Goal: Information Seeking & Learning: Learn about a topic

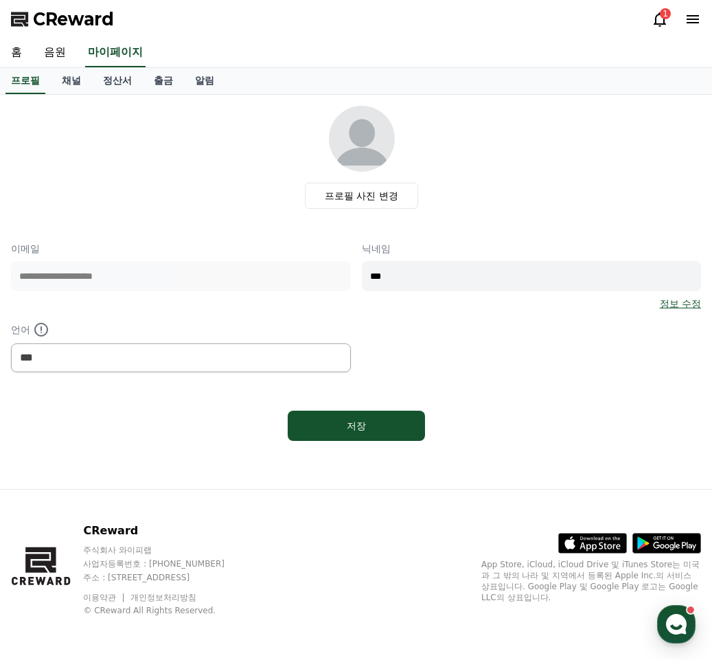
select select "**********"
click at [50, 49] on link "음원" at bounding box center [55, 52] width 44 height 29
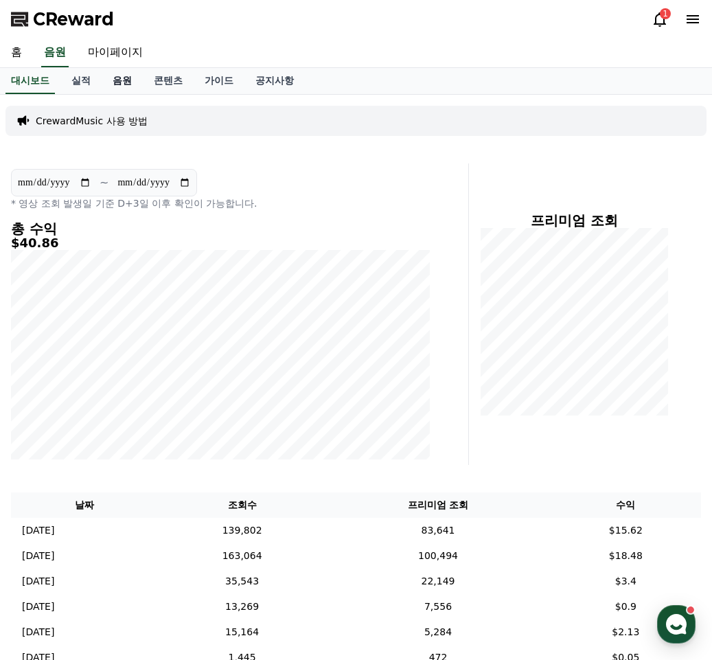
click at [124, 80] on link "음원" at bounding box center [122, 81] width 41 height 26
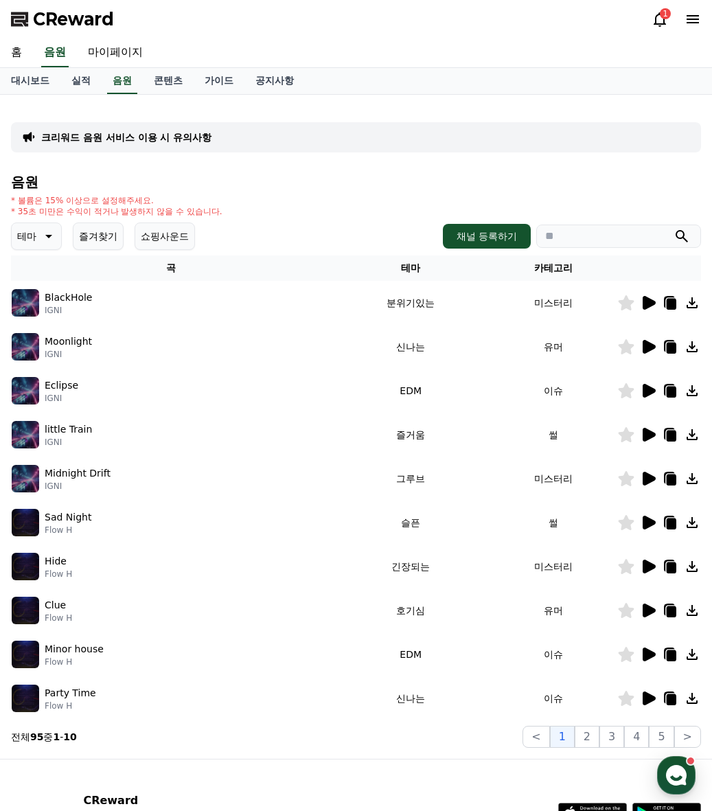
click at [651, 659] on icon at bounding box center [649, 699] width 13 height 14
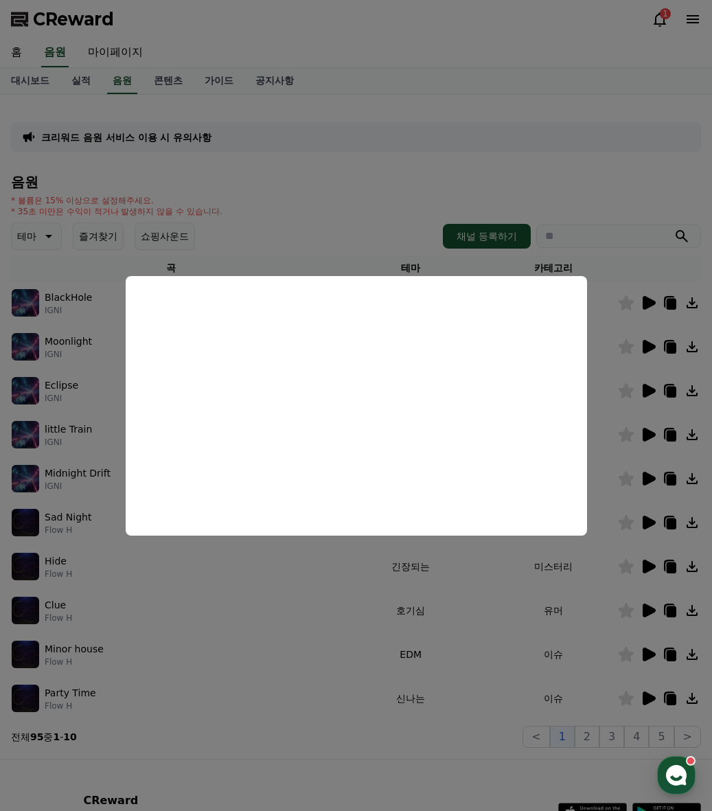
click at [234, 659] on button "close modal" at bounding box center [356, 405] width 712 height 811
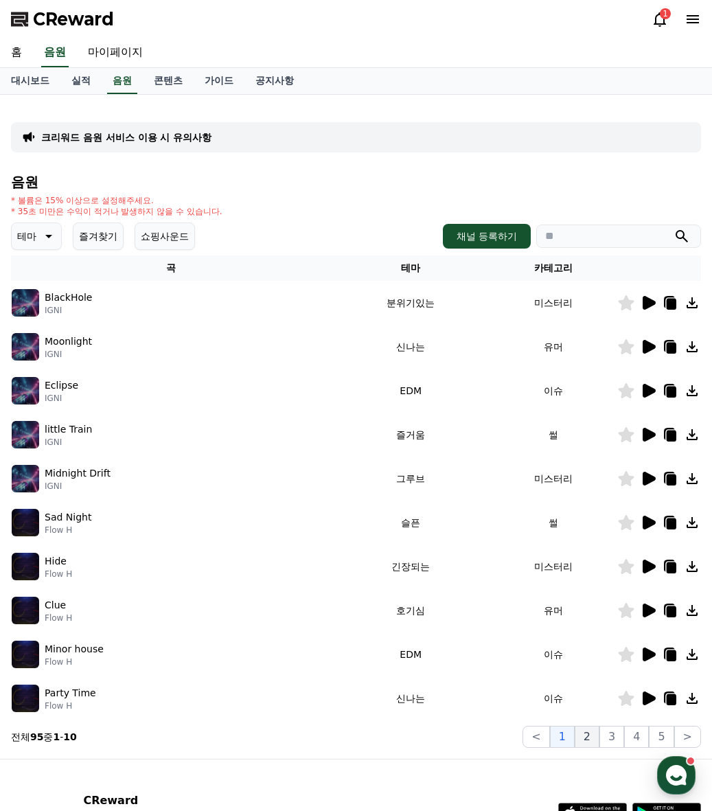
click at [597, 659] on button "2" at bounding box center [587, 737] width 25 height 22
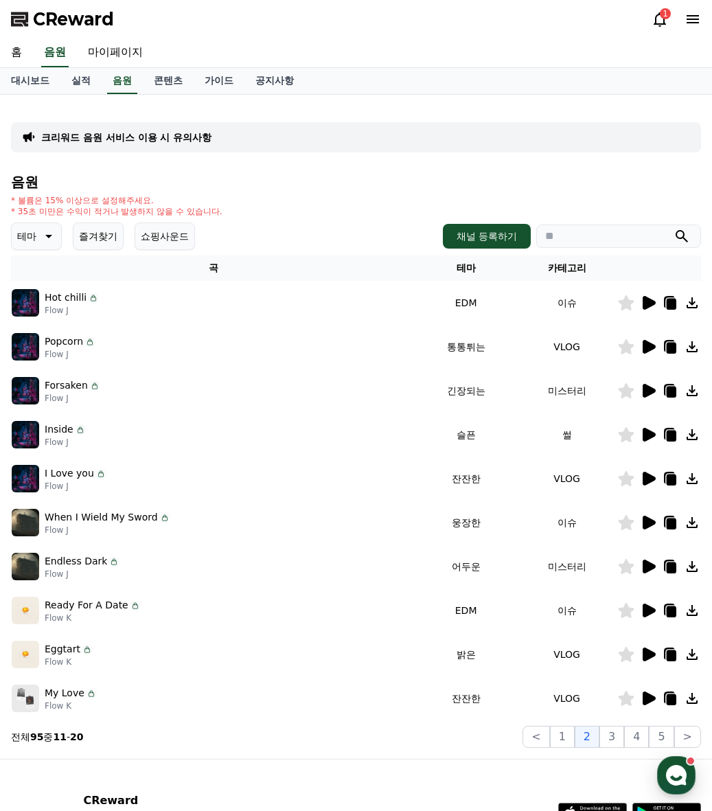
click at [43, 238] on icon at bounding box center [47, 236] width 16 height 16
click at [104, 229] on button "즐겨찾기" at bounding box center [98, 235] width 51 height 27
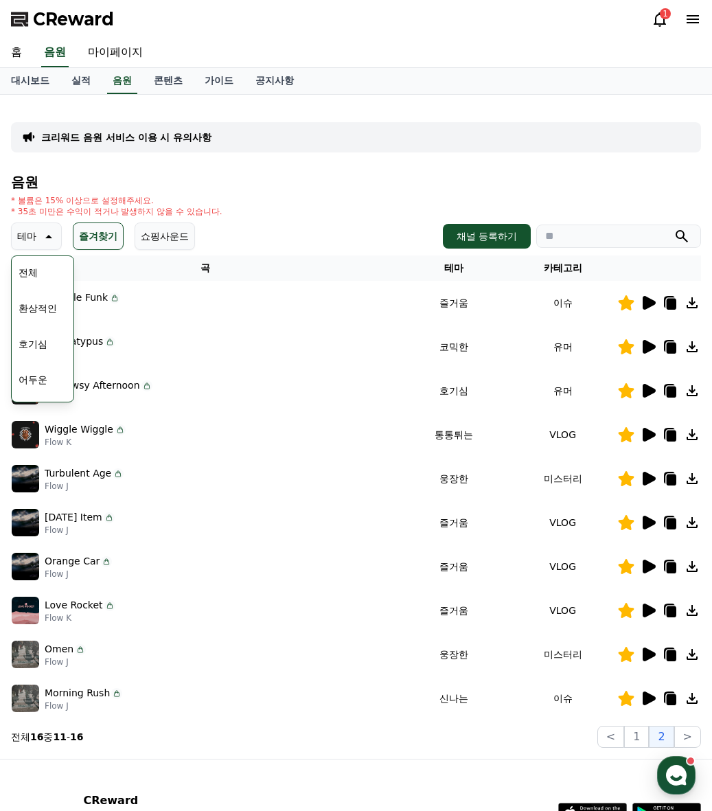
click at [645, 527] on icon at bounding box center [649, 523] width 13 height 14
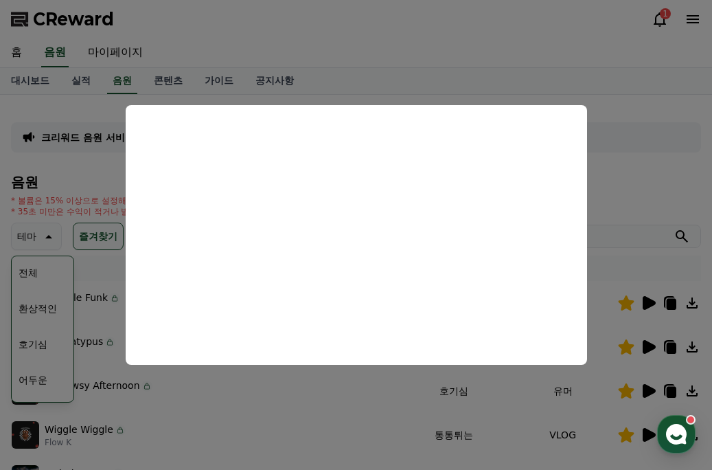
drag, startPoint x: 196, startPoint y: 387, endPoint x: 219, endPoint y: 352, distance: 41.1
click at [196, 387] on button "close modal" at bounding box center [356, 235] width 712 height 470
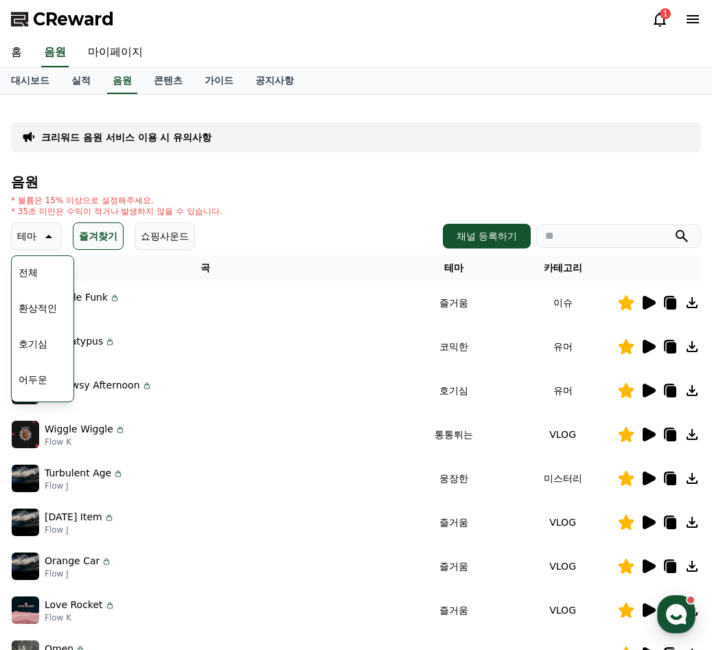
click at [365, 149] on div "크리워드 음원 서비스 이용 시 유의사항" at bounding box center [356, 137] width 690 height 30
click at [256, 461] on td "Turbulent Age Flow J" at bounding box center [205, 479] width 388 height 44
drag, startPoint x: 436, startPoint y: 353, endPoint x: 420, endPoint y: 358, distance: 17.4
click at [435, 353] on td "코믹한" at bounding box center [453, 347] width 109 height 44
click at [654, 348] on icon at bounding box center [649, 347] width 13 height 14
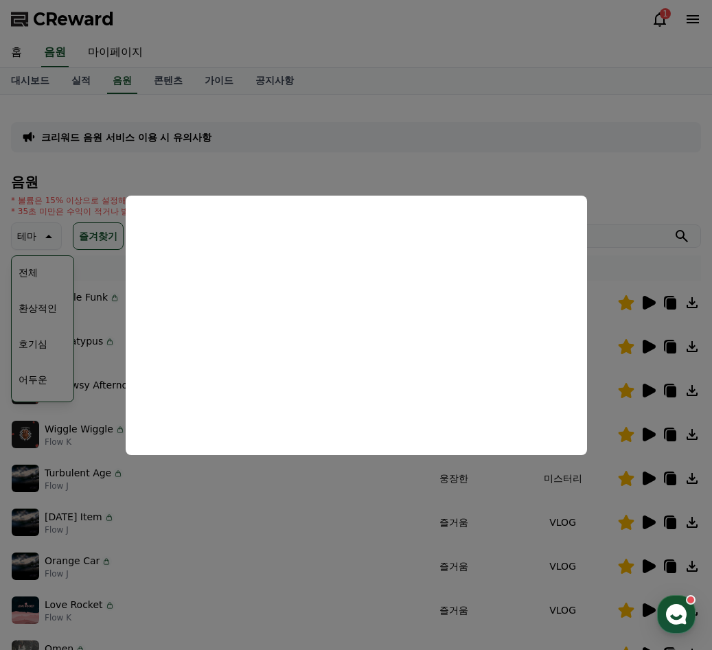
click at [266, 558] on button "close modal" at bounding box center [356, 325] width 712 height 650
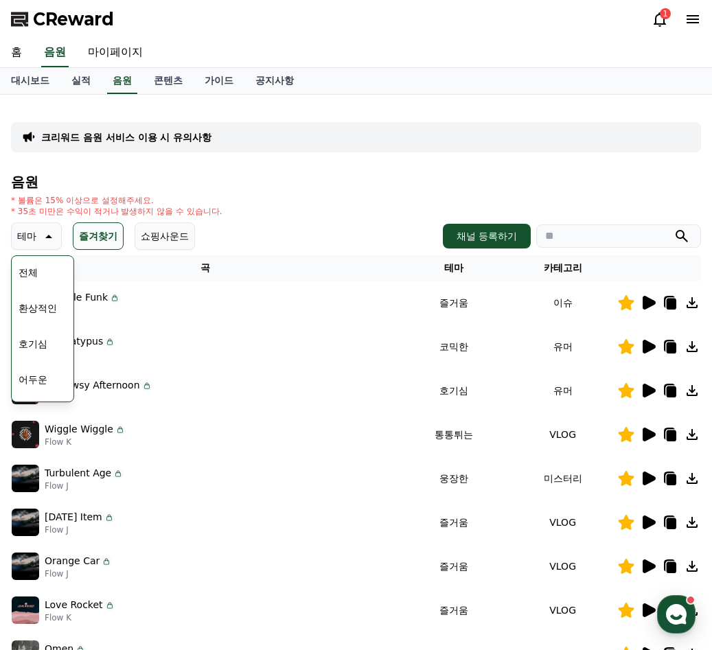
click at [652, 561] on icon at bounding box center [648, 566] width 16 height 16
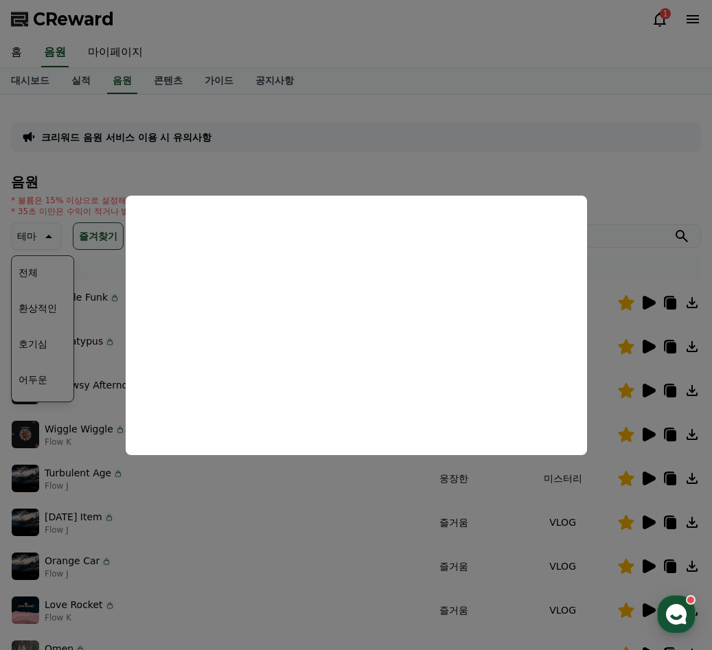
click at [312, 591] on button "close modal" at bounding box center [356, 325] width 712 height 650
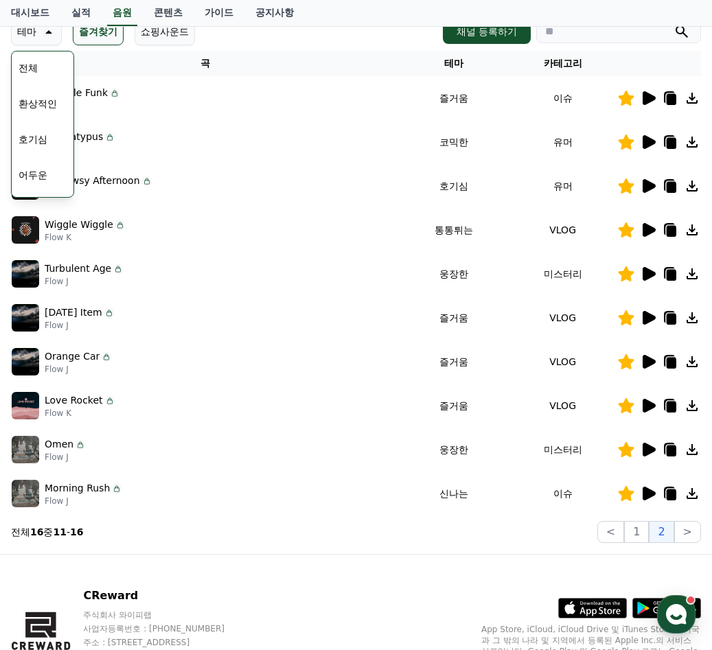
scroll to position [206, 0]
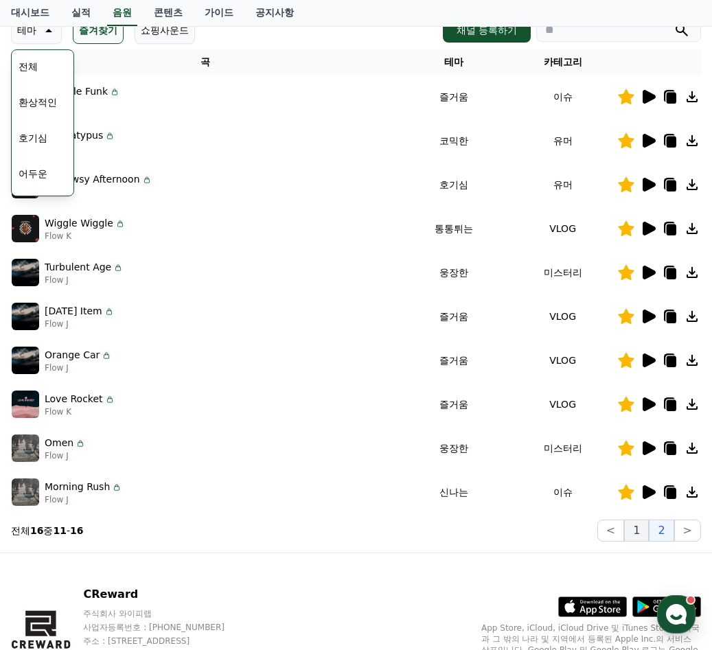
click at [633, 534] on button "1" at bounding box center [636, 531] width 25 height 22
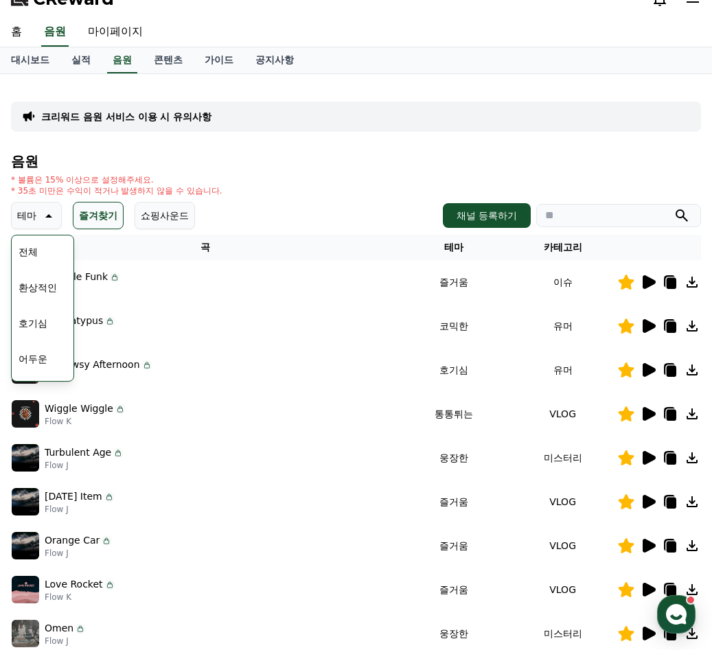
scroll to position [0, 0]
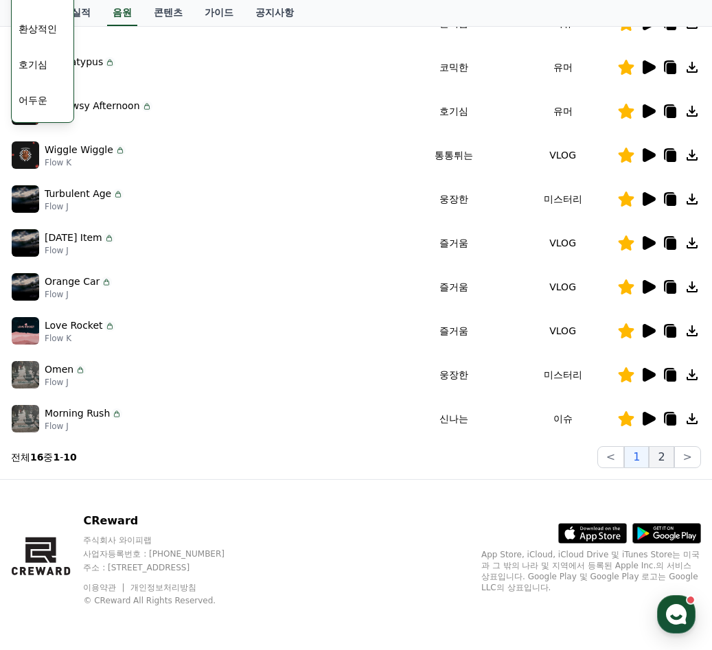
click at [667, 454] on button "2" at bounding box center [661, 457] width 25 height 22
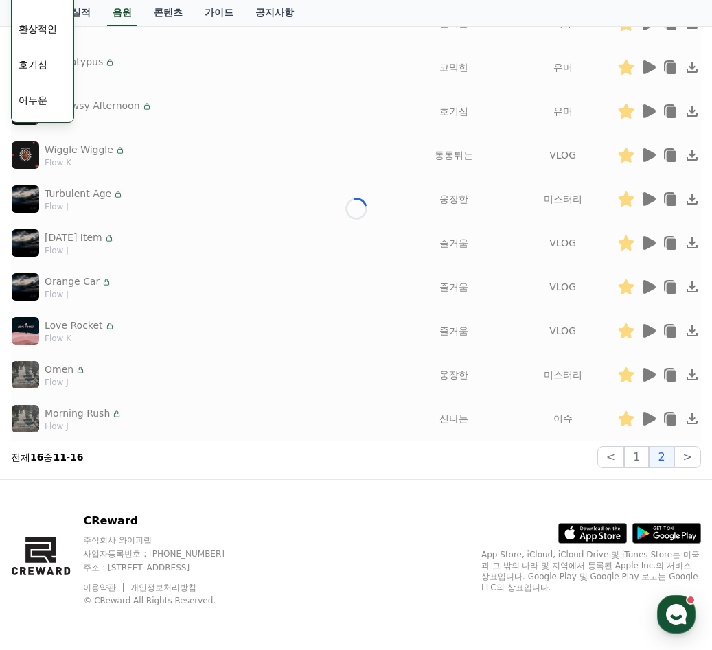
scroll to position [104, 0]
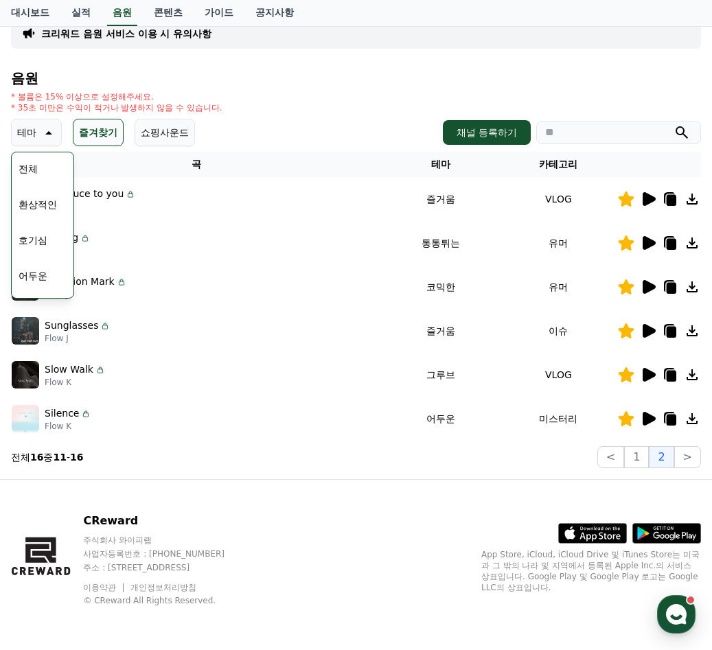
click at [654, 286] on icon at bounding box center [649, 287] width 13 height 14
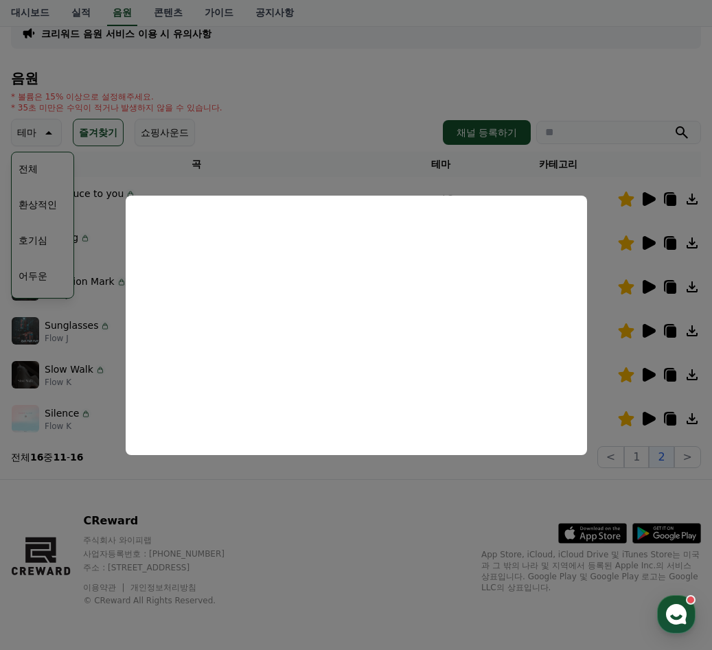
drag, startPoint x: 292, startPoint y: 578, endPoint x: 294, endPoint y: 571, distance: 7.8
click at [292, 578] on button "close modal" at bounding box center [356, 325] width 712 height 650
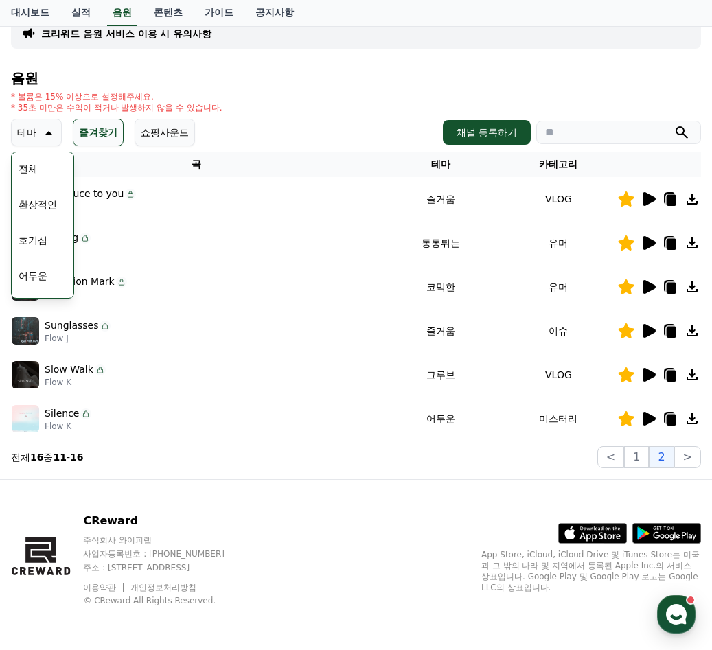
click at [665, 286] on icon at bounding box center [669, 286] width 11 height 12
drag, startPoint x: 203, startPoint y: 367, endPoint x: 282, endPoint y: 19, distance: 356.8
click at [205, 358] on td "Slow Walk Flow K" at bounding box center [197, 375] width 372 height 44
click at [90, 12] on link "실적" at bounding box center [80, 13] width 41 height 26
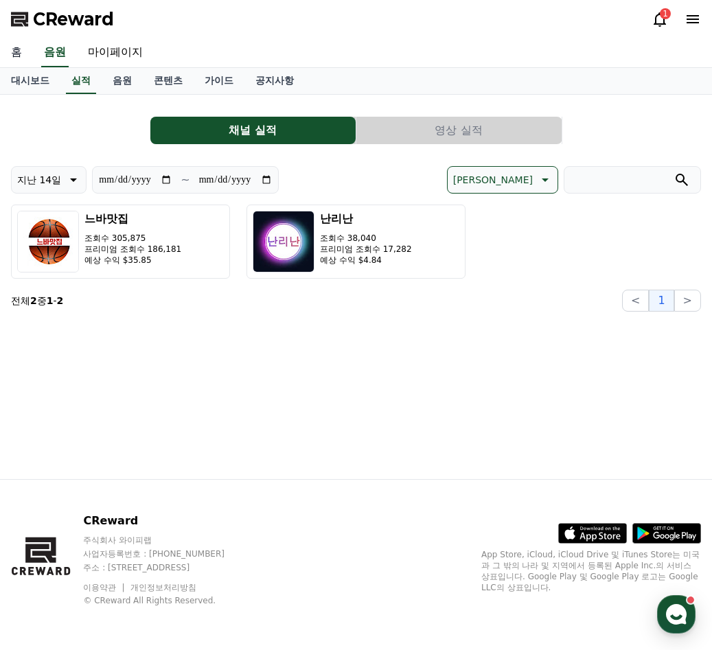
click at [20, 51] on link "홈" at bounding box center [16, 52] width 33 height 29
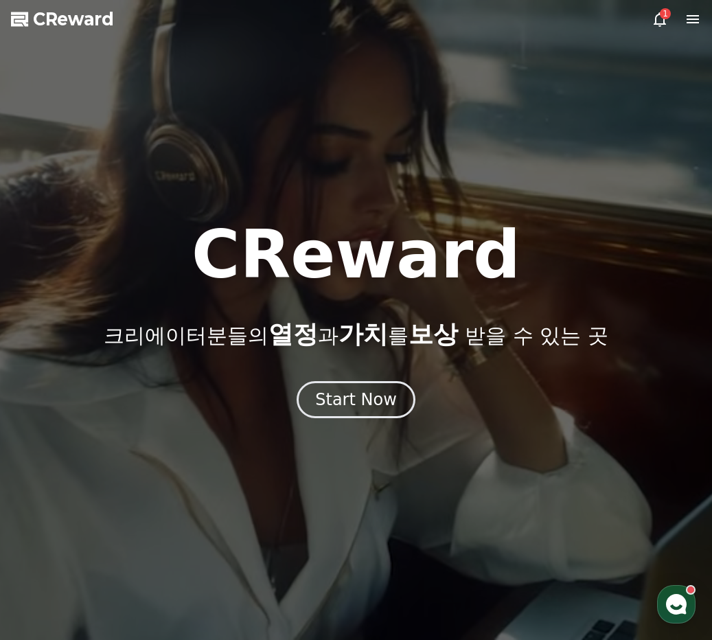
drag, startPoint x: 127, startPoint y: 41, endPoint x: 139, endPoint y: 24, distance: 20.2
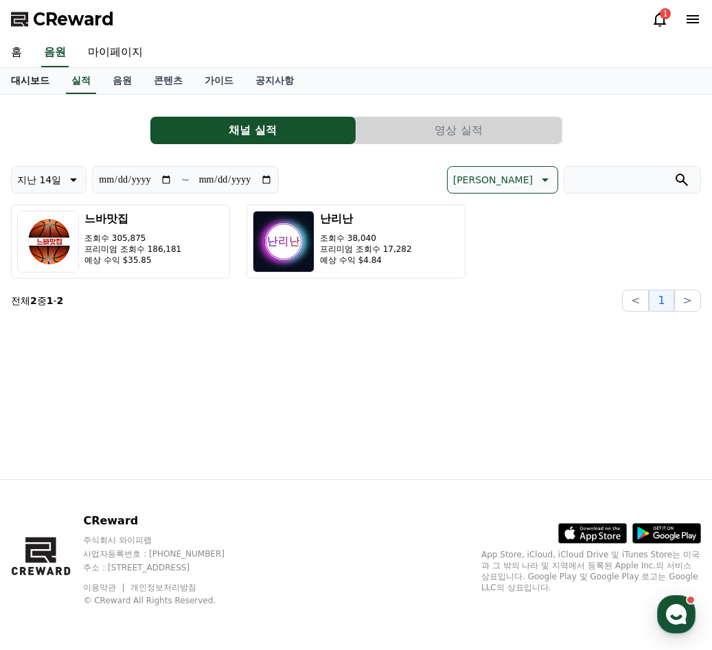
click at [24, 84] on link "대시보드" at bounding box center [30, 81] width 60 height 26
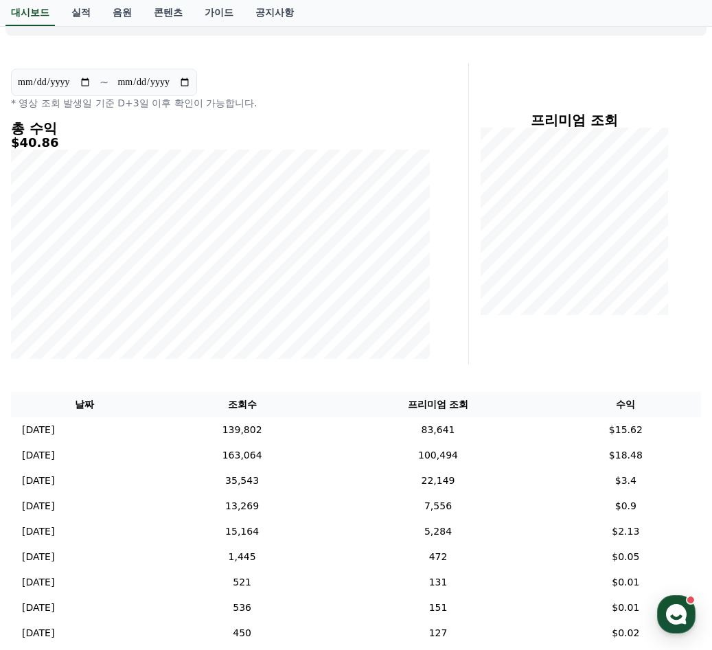
scroll to position [206, 0]
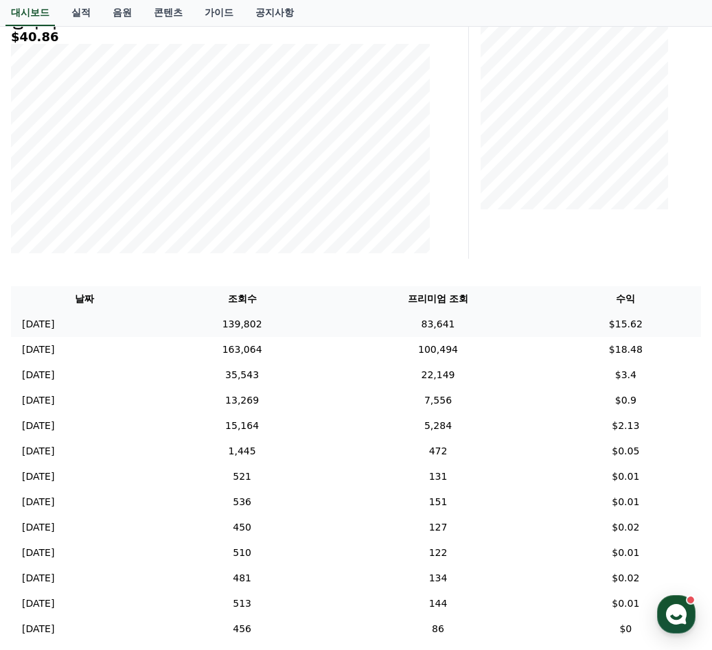
click at [325, 325] on td "139,802" at bounding box center [242, 324] width 167 height 25
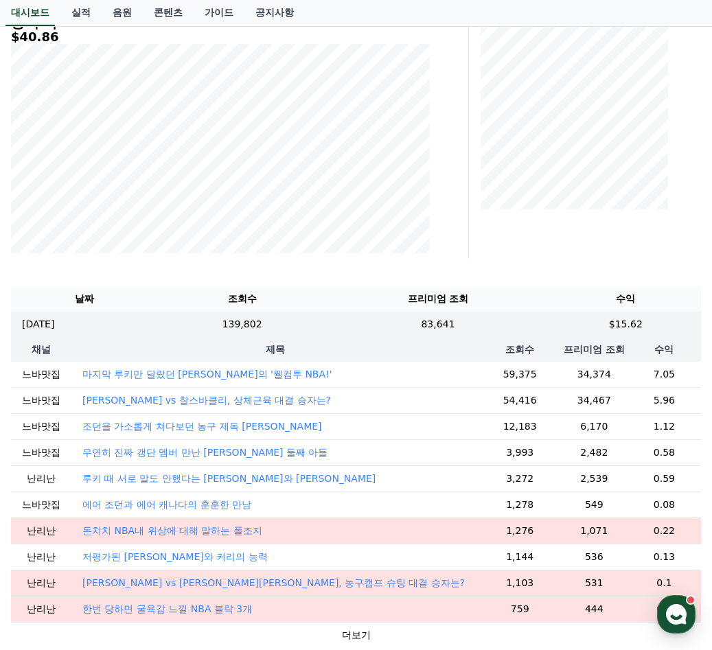
scroll to position [275, 0]
